Goal: Check status: Check status

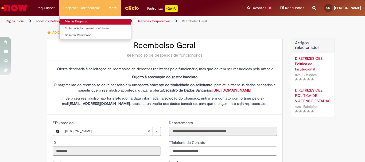
click at [74, 21] on link "Minhas Despesas" at bounding box center [95, 22] width 71 height 6
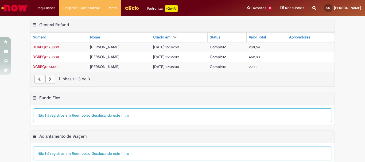
click at [36, 46] on span "DCREQ0170839" at bounding box center [46, 47] width 26 height 5
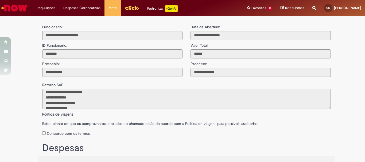
scroll to position [13, 0]
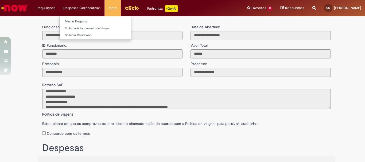
click at [79, 18] on li "Minhas Despesas" at bounding box center [95, 21] width 71 height 7
click at [79, 21] on link "Minhas Despesas" at bounding box center [95, 22] width 71 height 6
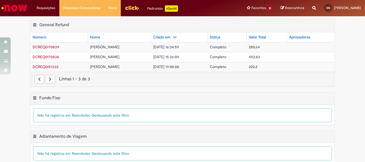
click at [35, 66] on span "DCREQ0151332" at bounding box center [46, 66] width 26 height 5
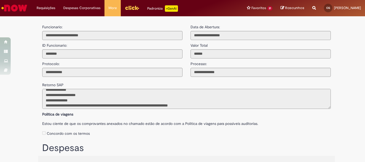
scroll to position [8, 0]
